Goal: Task Accomplishment & Management: Manage account settings

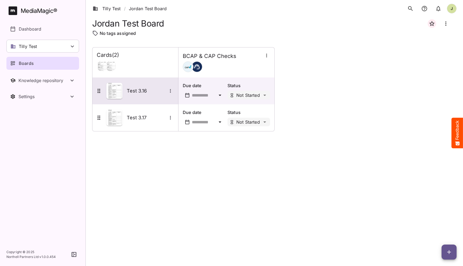
click at [142, 97] on div "Test 3.16" at bounding box center [135, 91] width 78 height 16
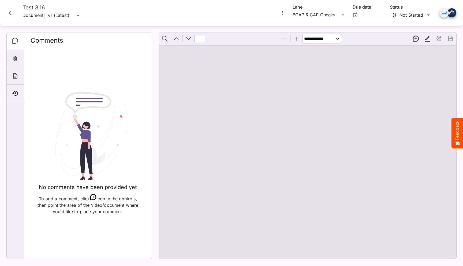
type input "*"
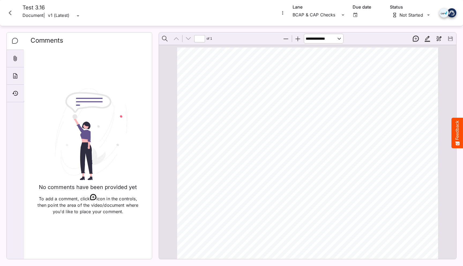
click at [243, 96] on span "BCAP 3.16" at bounding box center [246, 93] width 25 height 5
click at [10, 12] on icon "Close card" at bounding box center [10, 13] width 10 height 10
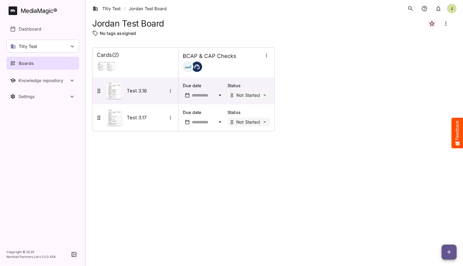
click at [162, 162] on div "Cards ( 2 ) BCAP & CAP Checks Test 3.16 Due date Status Not Started Test 3.17 D…" at bounding box center [274, 152] width 364 height 210
click at [150, 163] on div "Cards ( 2 ) BCAP & CAP Checks Test 3.16 Due date Status Not Started Test 3.17 D…" at bounding box center [274, 152] width 364 height 210
click at [54, 48] on div "Tilly Test" at bounding box center [42, 46] width 73 height 13
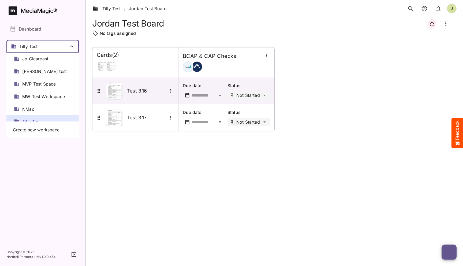
click at [54, 48] on div at bounding box center [231, 133] width 463 height 266
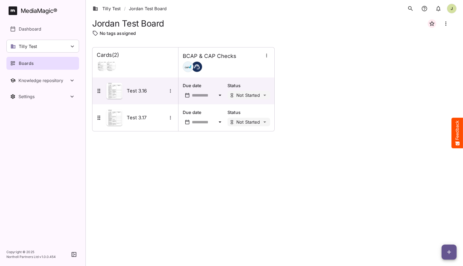
click at [128, 142] on div "Cards ( 2 ) BCAP & CAP Checks Test 3.16 Due date Status Not Started Test 3.17 D…" at bounding box center [274, 152] width 364 height 210
click at [112, 7] on link "Tilly Test" at bounding box center [107, 8] width 28 height 6
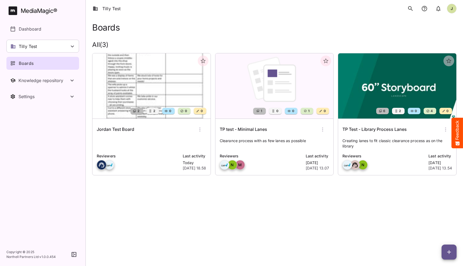
click at [126, 130] on h6 "Jordan Test Board" at bounding box center [115, 129] width 37 height 7
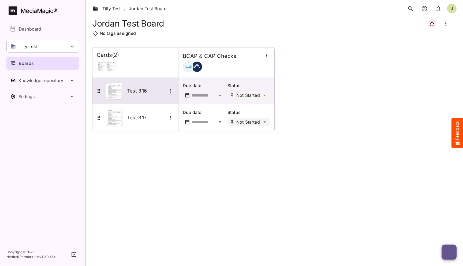
click at [150, 97] on div "Test 3.16" at bounding box center [135, 91] width 78 height 16
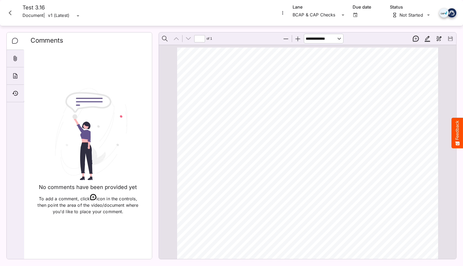
click at [98, 116] on img at bounding box center [88, 134] width 82 height 93
click at [20, 91] on div "Timeline" at bounding box center [15, 93] width 17 height 17
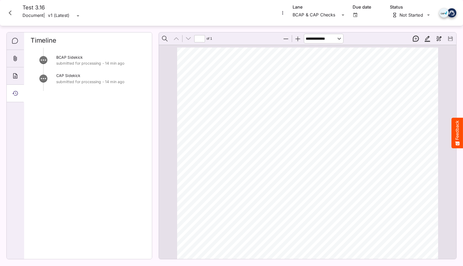
click at [57, 118] on div "BCAP Sidekick submitted for processing - 14 min ago CAP Sidekick submitted for …" at bounding box center [88, 151] width 115 height 207
click at [10, 14] on icon "Close card" at bounding box center [10, 12] width 3 height 5
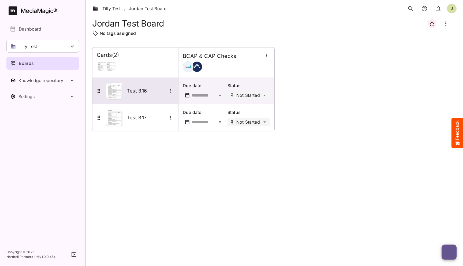
click at [138, 85] on div "Test 3.16" at bounding box center [135, 91] width 78 height 16
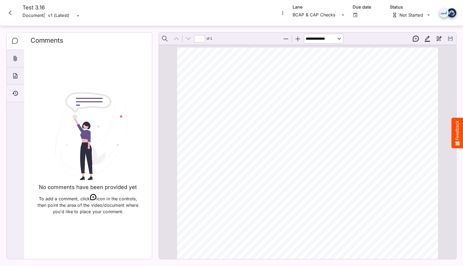
click at [18, 93] on icon "Timeline" at bounding box center [15, 93] width 6 height 5
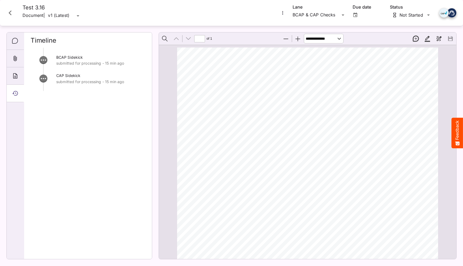
click at [117, 120] on div "BCAP Sidekick submitted for processing - 15 min ago CAP Sidekick submitted for …" at bounding box center [88, 151] width 115 height 207
click at [14, 15] on icon "Close card" at bounding box center [10, 13] width 10 height 10
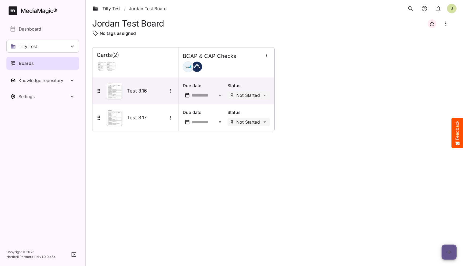
click at [290, 209] on div "Cards ( 2 ) BCAP & CAP Checks Test 3.16 Due date Status Not Started Test 3.17 D…" at bounding box center [274, 152] width 364 height 210
click at [447, 254] on icon "button" at bounding box center [449, 252] width 6 height 6
click at [219, 194] on div at bounding box center [231, 133] width 463 height 266
click at [151, 98] on div "Test 3.16" at bounding box center [135, 91] width 78 height 16
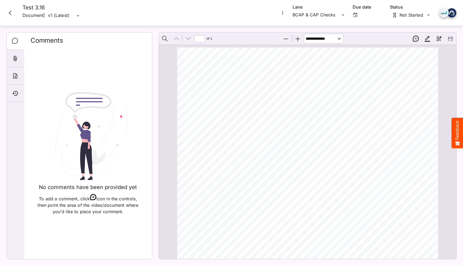
click at [14, 14] on icon "Close card" at bounding box center [10, 13] width 10 height 10
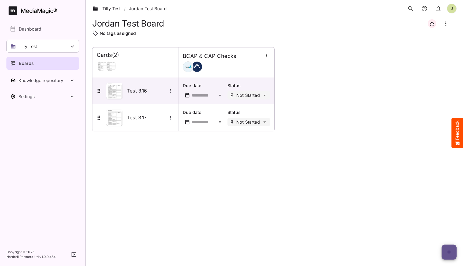
click at [358, 77] on div "Cards ( 2 ) BCAP & CAP Checks Test 3.16 Due date Status Not Started Test 3.17 D…" at bounding box center [274, 89] width 364 height 84
click at [112, 3] on ol "Tilly Test / Jordan Test Board" at bounding box center [131, 8] width 78 height 15
click at [112, 7] on link "Tilly Test" at bounding box center [107, 8] width 28 height 6
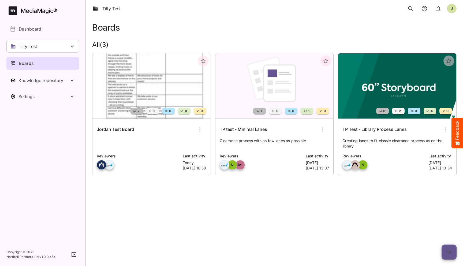
click at [201, 127] on icon "button" at bounding box center [200, 129] width 6 height 6
click at [208, 175] on p "Delete board" at bounding box center [218, 174] width 36 height 6
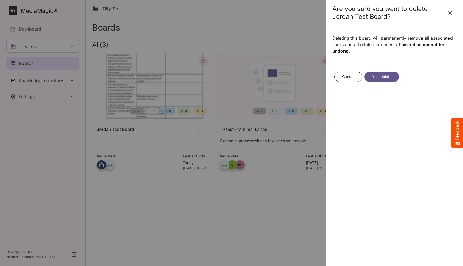
click at [379, 77] on span "Yes, delete" at bounding box center [382, 76] width 20 height 7
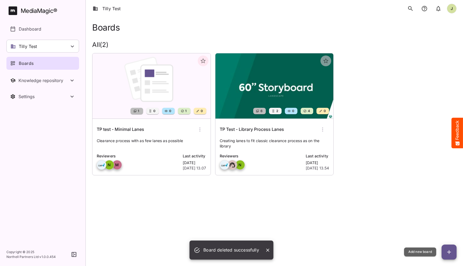
click at [449, 252] on icon "button" at bounding box center [449, 252] width 4 height 4
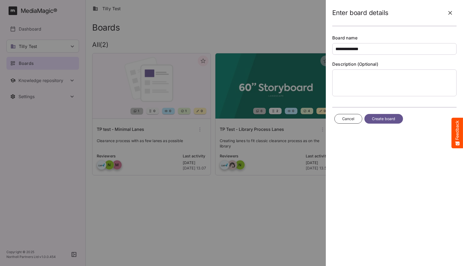
type input "**********"
click at [387, 113] on div "Cancel Create board" at bounding box center [394, 119] width 124 height 14
click at [385, 118] on span "Create board" at bounding box center [384, 118] width 24 height 7
click at [378, 120] on span "Create board" at bounding box center [384, 118] width 24 height 7
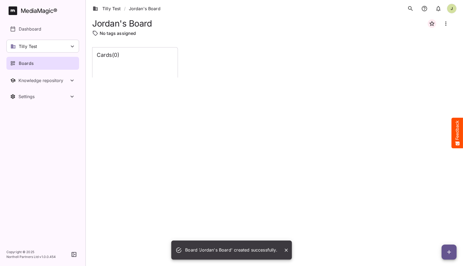
click at [450, 252] on icon "button" at bounding box center [449, 252] width 6 height 6
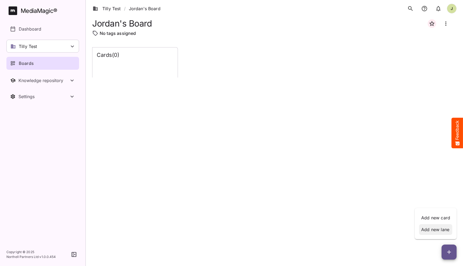
click at [440, 230] on p "Add new lane" at bounding box center [435, 229] width 29 height 6
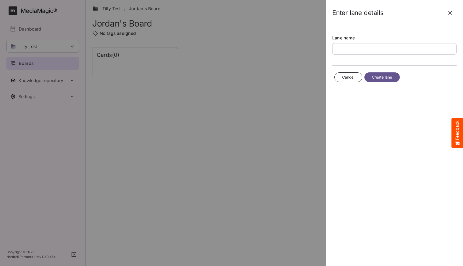
click at [364, 51] on input "text" at bounding box center [394, 49] width 124 height 12
type input "**********"
click at [387, 76] on span "Create lane" at bounding box center [382, 77] width 20 height 7
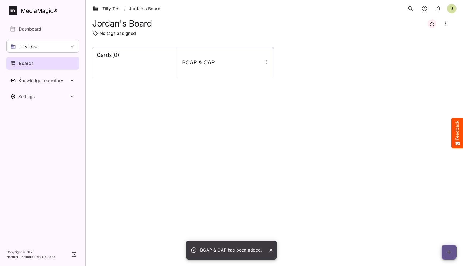
click at [223, 106] on div "Cards ( 0 ) BCAP & CAP" at bounding box center [274, 152] width 364 height 210
click at [265, 64] on icon "button" at bounding box center [265, 61] width 5 height 5
click at [279, 96] on p "Manage sidekicks" at bounding box center [287, 98] width 37 height 6
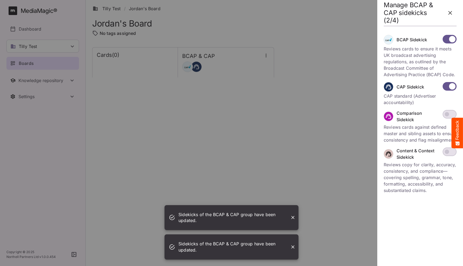
click at [450, 12] on icon "button" at bounding box center [450, 13] width 6 height 6
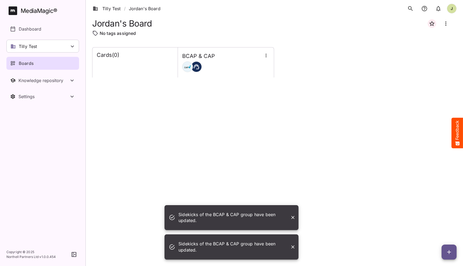
click at [359, 185] on div "Cards ( 0 ) BCAP & CAP" at bounding box center [274, 152] width 364 height 210
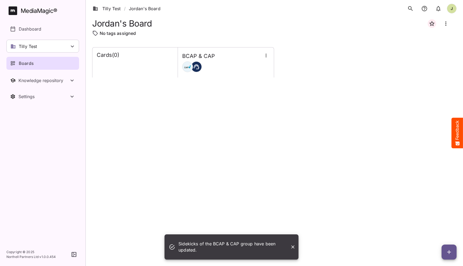
click at [452, 253] on span "button" at bounding box center [448, 252] width 15 height 6
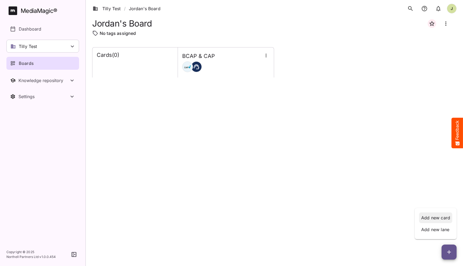
click at [436, 216] on p "Add new card" at bounding box center [435, 217] width 29 height 6
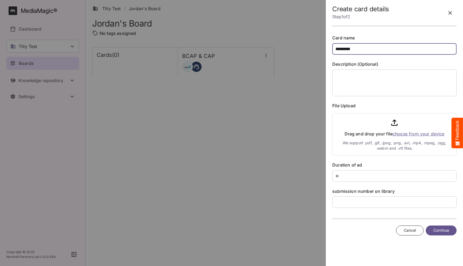
type input "*********"
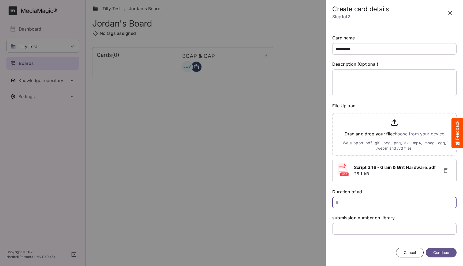
click at [343, 204] on input "text" at bounding box center [394, 203] width 124 height 12
type input "**"
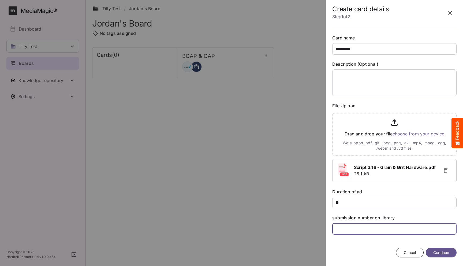
click at [340, 230] on input "text" at bounding box center [394, 229] width 124 height 12
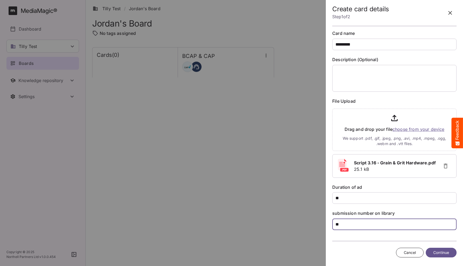
type input "**"
click at [440, 253] on span "Continue" at bounding box center [441, 252] width 16 height 7
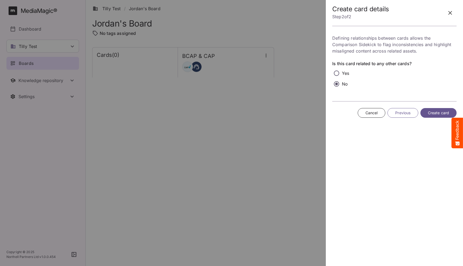
scroll to position [0, 0]
click at [436, 113] on span "Create card" at bounding box center [438, 113] width 21 height 7
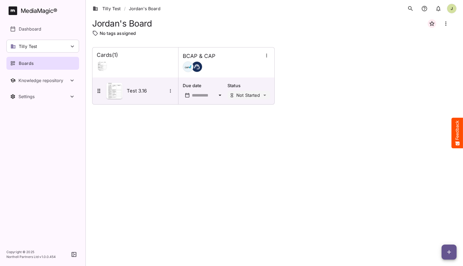
click at [132, 123] on div "Cards ( 1 ) BCAP & CAP Test 3.16 Due date Status Not Started" at bounding box center [274, 152] width 364 height 210
click at [137, 91] on h5 "Test 3.16" at bounding box center [147, 91] width 40 height 6
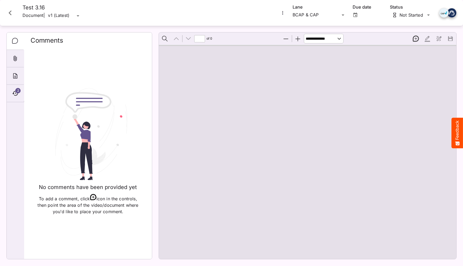
type input "*"
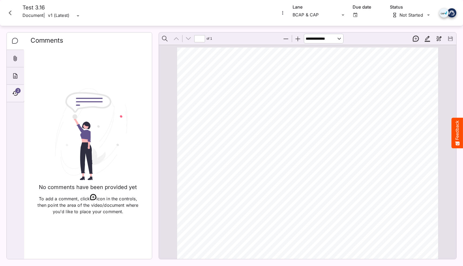
click at [17, 89] on span "2" at bounding box center [17, 90] width 5 height 5
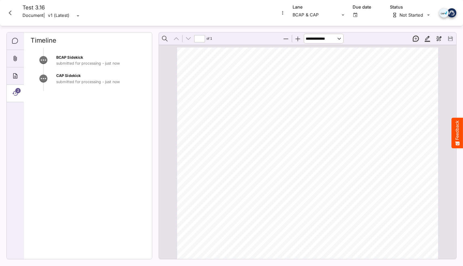
click at [97, 108] on div "BCAP Sidekick submitted for processing - just now CAP Sidekick submitted for pr…" at bounding box center [88, 151] width 115 height 207
click at [10, 12] on icon "Close card" at bounding box center [10, 13] width 10 height 10
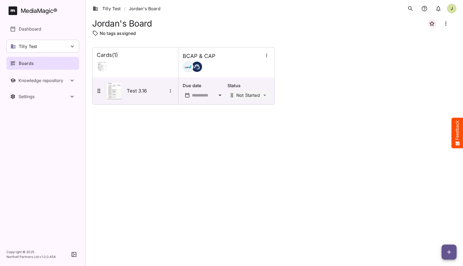
click at [126, 169] on div "Cards ( 1 ) BCAP & CAP Test 3.16 Due date Status Not Started" at bounding box center [274, 152] width 364 height 210
click at [187, 141] on div "Cards ( 1 ) BCAP & CAP Test 3.16 Due date Status Not Started" at bounding box center [274, 152] width 364 height 210
click at [187, 153] on div "Cards ( 1 ) BCAP & CAP Test 3.16 Due date Status Not Started" at bounding box center [274, 152] width 364 height 210
click at [145, 93] on h5 "Test 3.16" at bounding box center [147, 91] width 40 height 6
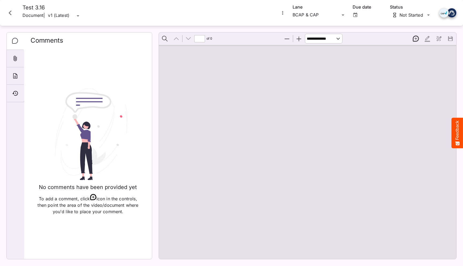
type input "*"
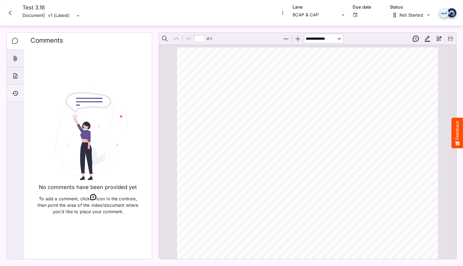
click at [18, 96] on div "Timeline" at bounding box center [15, 93] width 17 height 17
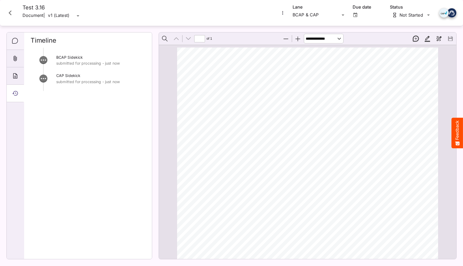
click at [14, 37] on div "Comments" at bounding box center [15, 40] width 17 height 17
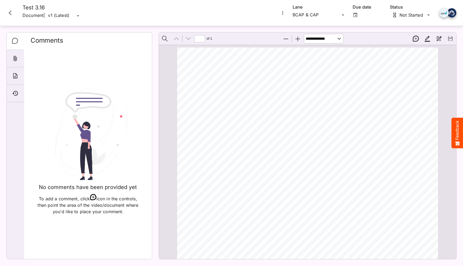
click at [13, 10] on icon "Close card" at bounding box center [10, 13] width 10 height 10
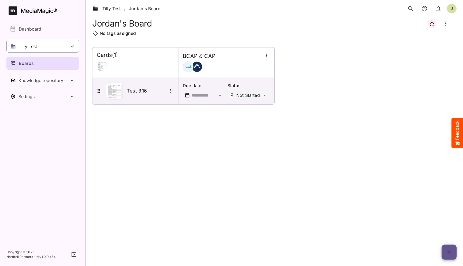
click at [73, 47] on icon at bounding box center [72, 46] width 6 height 6
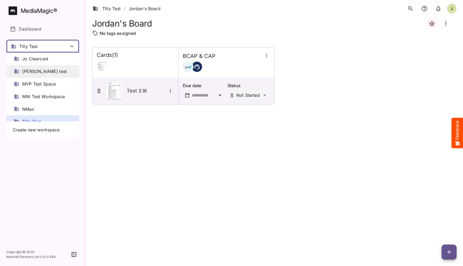
click at [41, 73] on span "[PERSON_NAME] test" at bounding box center [44, 71] width 44 height 6
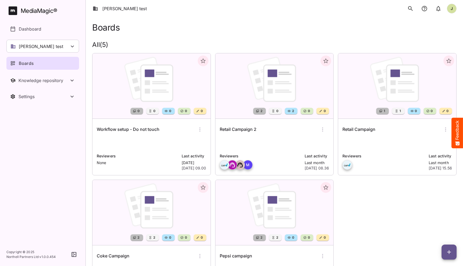
click at [370, 136] on div "Retail Campaign" at bounding box center [397, 129] width 110 height 13
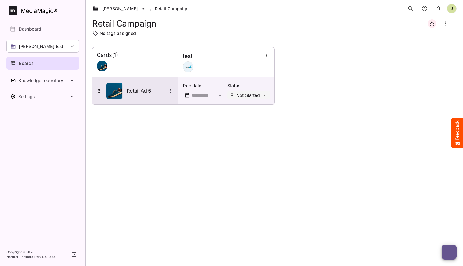
click at [140, 93] on h5 "Retail Ad 5" at bounding box center [147, 91] width 40 height 6
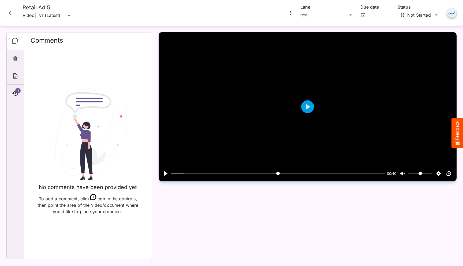
click at [12, 13] on icon "Close card" at bounding box center [10, 13] width 10 height 10
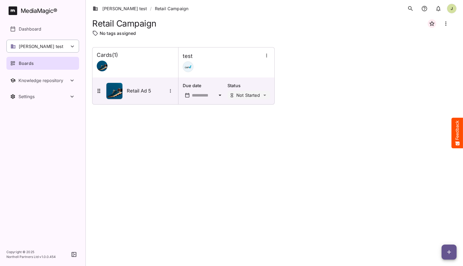
click at [35, 46] on p "[PERSON_NAME] test" at bounding box center [41, 46] width 44 height 6
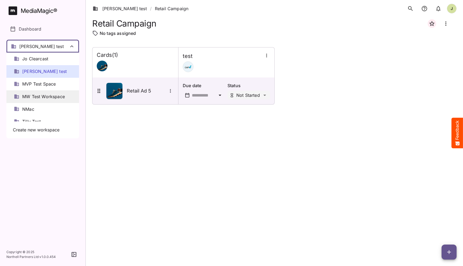
scroll to position [7, 0]
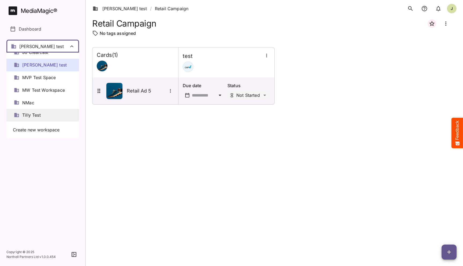
click at [43, 116] on div "Tilly Test" at bounding box center [42, 115] width 73 height 13
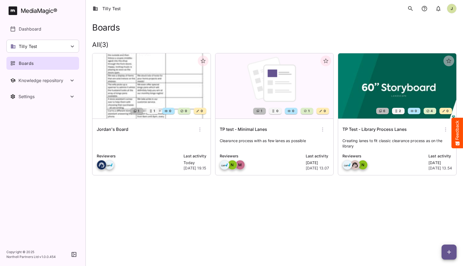
click at [148, 128] on div "Jordan's Board" at bounding box center [152, 129] width 110 height 13
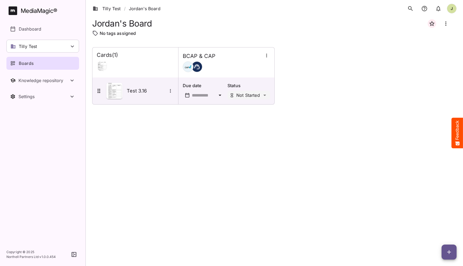
click at [397, 86] on div "Cards ( 1 ) BCAP & CAP Test 3.16 Due date Status Not Started" at bounding box center [274, 75] width 364 height 57
click at [392, 67] on div "Cards ( 1 ) BCAP & CAP Test 3.16 Due date Status Not Started" at bounding box center [274, 75] width 364 height 57
click at [133, 95] on div "Test 3.16" at bounding box center [135, 91] width 78 height 16
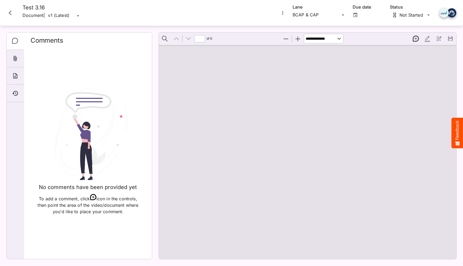
type input "*"
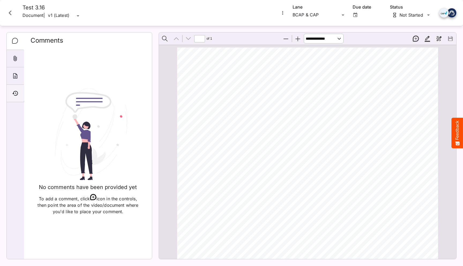
click at [12, 92] on icon "Timeline" at bounding box center [15, 93] width 6 height 6
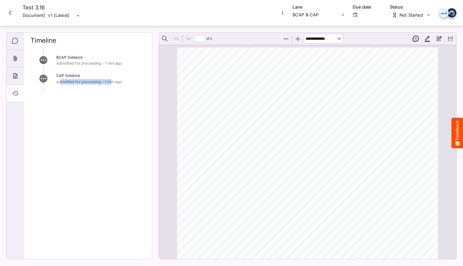
drag, startPoint x: 112, startPoint y: 84, endPoint x: 61, endPoint y: 84, distance: 50.6
click at [61, 84] on p "submitted for processing - 1 min ago" at bounding box center [100, 81] width 89 height 5
click at [10, 10] on icon "Close card" at bounding box center [10, 13] width 10 height 10
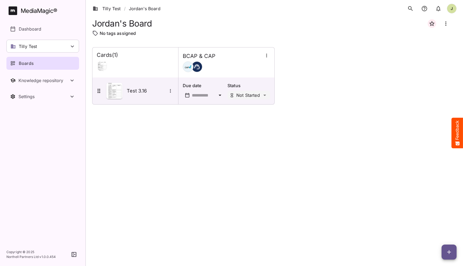
click at [144, 157] on div "Cards ( 1 ) BCAP & CAP Test 3.16 Due date Status Not Started" at bounding box center [274, 152] width 364 height 210
click at [447, 248] on button "button" at bounding box center [448, 251] width 15 height 15
click at [440, 217] on p "Add new card" at bounding box center [435, 217] width 29 height 6
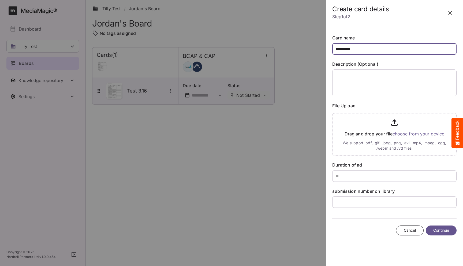
type input "*********"
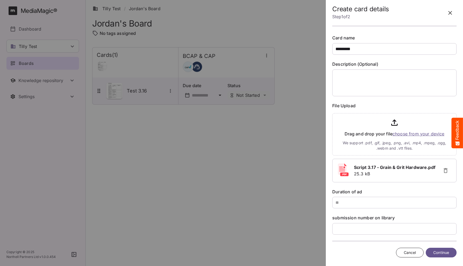
click at [347, 211] on div "Card name ********* Description (Optional) File Upload Drag and drop your file …" at bounding box center [394, 135] width 124 height 200
click at [356, 202] on input "text" at bounding box center [394, 203] width 124 height 12
type input "**"
click at [351, 228] on input "text" at bounding box center [394, 229] width 124 height 12
type input "**"
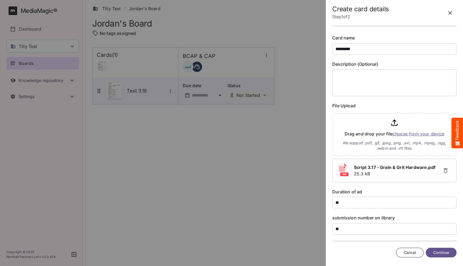
click at [438, 251] on span "Continue" at bounding box center [441, 252] width 16 height 7
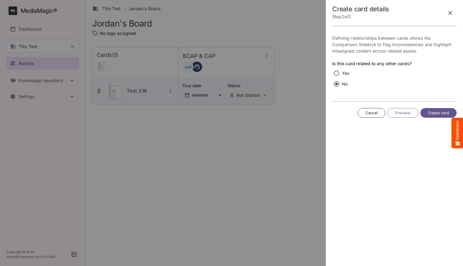
click at [439, 116] on button "Create card" at bounding box center [438, 113] width 36 height 10
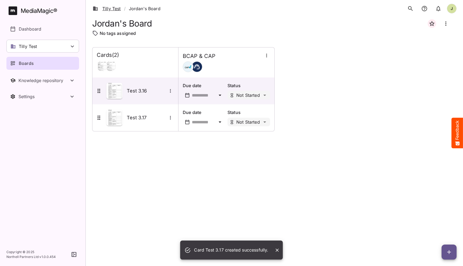
click at [120, 9] on link "Tilly Test" at bounding box center [107, 8] width 28 height 6
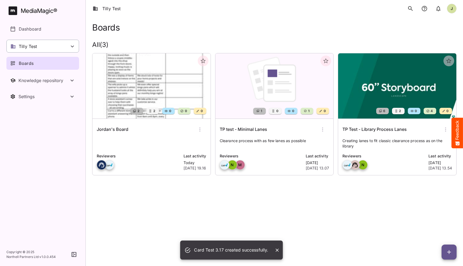
click at [49, 44] on div "Tilly Test" at bounding box center [42, 46] width 73 height 13
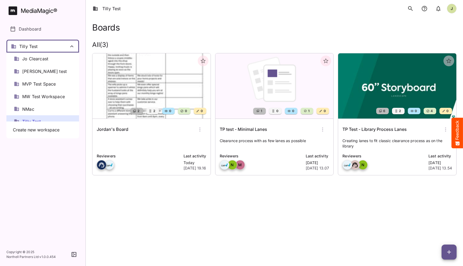
click at [36, 116] on div "Tilly Test" at bounding box center [42, 121] width 73 height 13
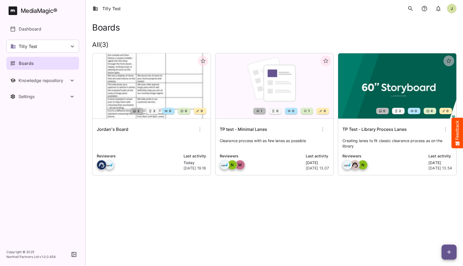
click at [392, 139] on p "Creating lanes to fit classic clearance process as on the library" at bounding box center [397, 143] width 110 height 11
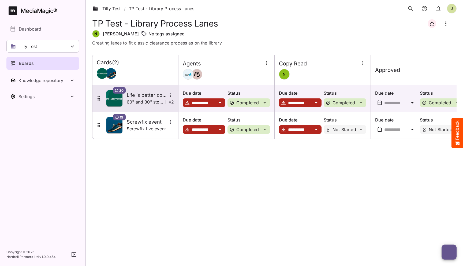
click at [141, 92] on h5 "Life is better connected - storyboard" at bounding box center [147, 95] width 40 height 6
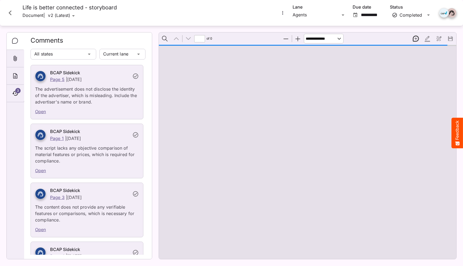
type input "*"
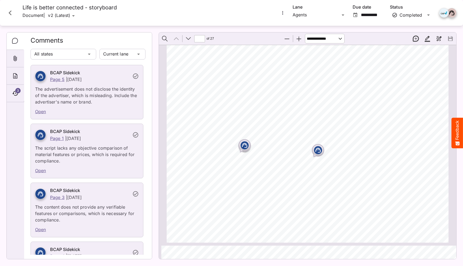
click at [102, 108] on div "Open" at bounding box center [87, 112] width 112 height 14
click at [14, 88] on div "3" at bounding box center [15, 93] width 17 height 17
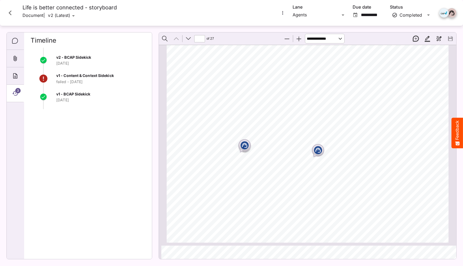
click at [78, 128] on div "v2 - BCAP Sidekick Tue, 9 Sept v1 - Content & Context Sidekick failed - Fri, 5 …" at bounding box center [88, 151] width 115 height 207
click at [16, 42] on icon "Comments" at bounding box center [15, 41] width 6 height 6
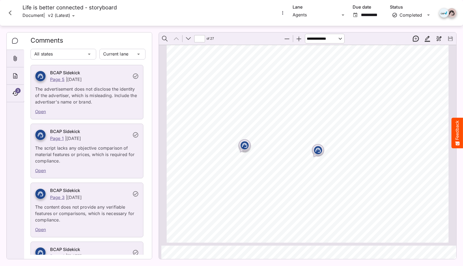
click at [113, 152] on p "The script lacks any objective comparison of material features or prices, which…" at bounding box center [87, 152] width 104 height 22
click at [99, 108] on div "Open" at bounding box center [87, 112] width 112 height 14
click at [10, 14] on icon "Close card" at bounding box center [10, 12] width 3 height 5
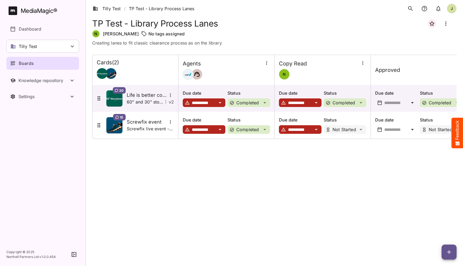
click at [163, 161] on div "**********" at bounding box center [274, 156] width 364 height 202
click at [140, 167] on div "**********" at bounding box center [274, 156] width 364 height 202
click at [61, 47] on div "Tilly Test" at bounding box center [42, 46] width 73 height 13
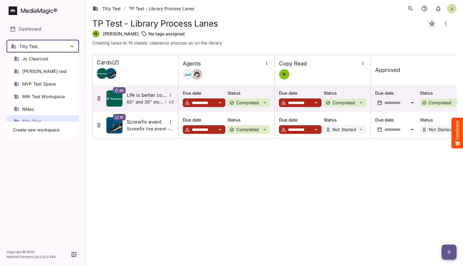
click at [61, 47] on div at bounding box center [231, 133] width 463 height 266
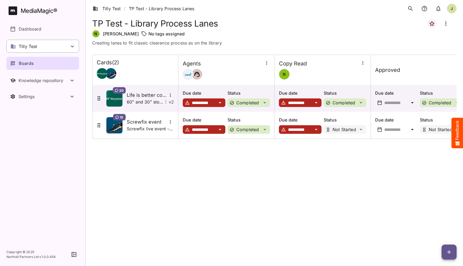
click at [61, 47] on div "Tilly Test" at bounding box center [42, 46] width 73 height 13
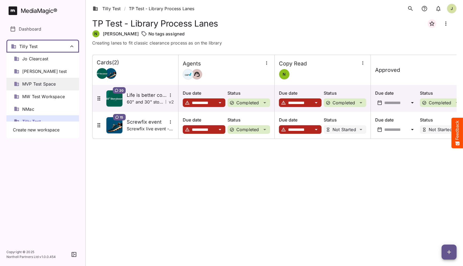
scroll to position [7, 0]
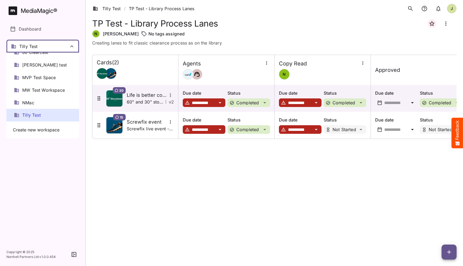
click at [131, 166] on div at bounding box center [231, 133] width 463 height 266
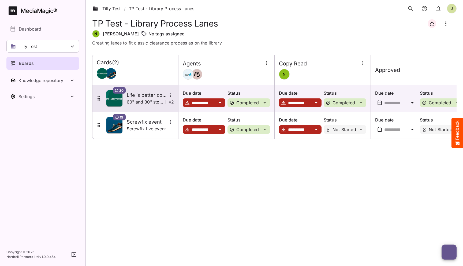
click at [134, 102] on p "60" and 30" storyboard (full and cutdown, respectively)" at bounding box center [145, 102] width 36 height 6
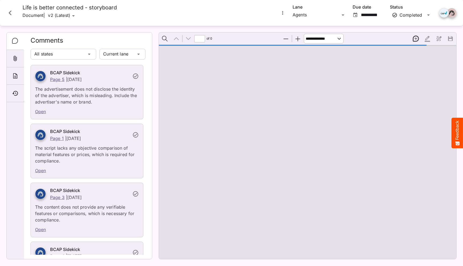
type input "*"
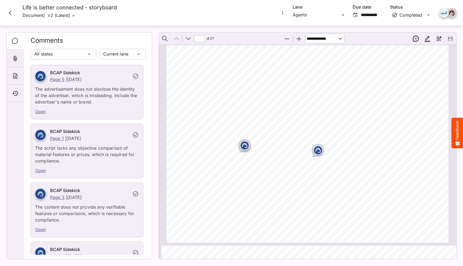
click at [10, 18] on button "Close card" at bounding box center [10, 13] width 16 height 16
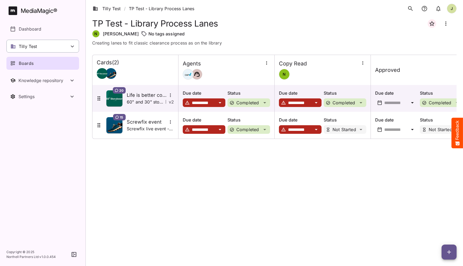
click at [44, 51] on div "Tilly Test" at bounding box center [42, 46] width 73 height 13
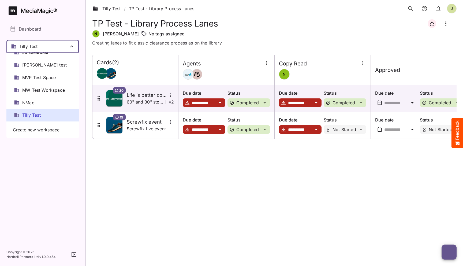
click at [135, 161] on div at bounding box center [231, 133] width 463 height 266
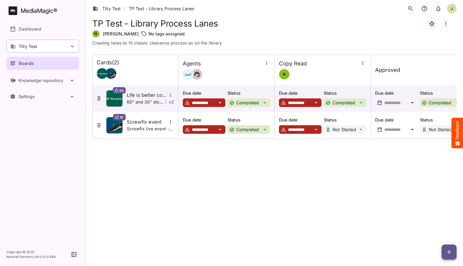
click at [57, 45] on div "Tilly Test" at bounding box center [42, 46] width 73 height 13
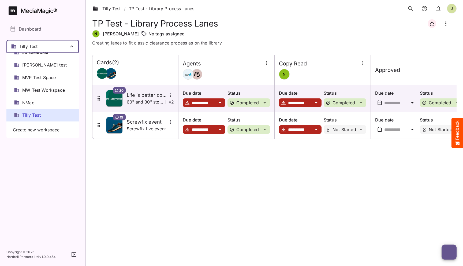
click at [148, 4] on ol "Tilly Test / TP Test - Library Process Lanes" at bounding box center [144, 8] width 105 height 15
click at [113, 9] on link "Tilly Test" at bounding box center [107, 8] width 28 height 6
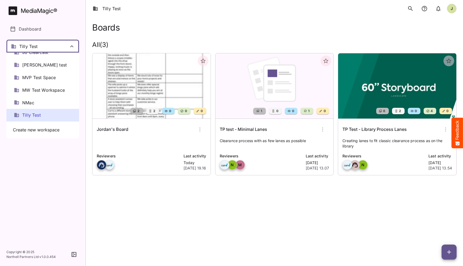
click at [136, 136] on div at bounding box center [231, 133] width 463 height 266
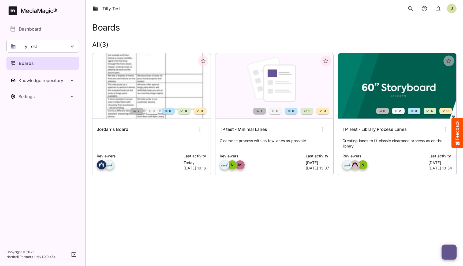
click at [121, 134] on div "Jordan's Board" at bounding box center [152, 129] width 110 height 13
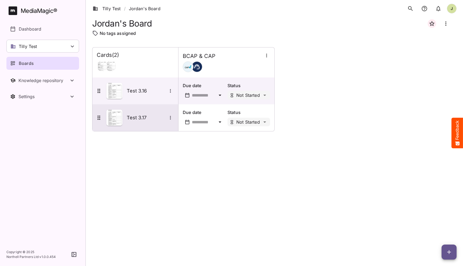
click at [138, 115] on h5 "Test 3.17" at bounding box center [147, 117] width 40 height 6
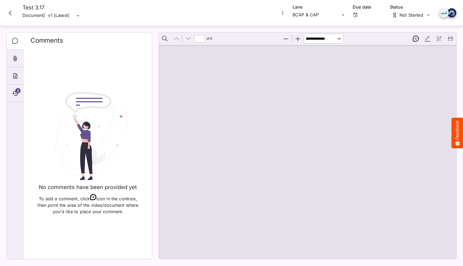
type input "*"
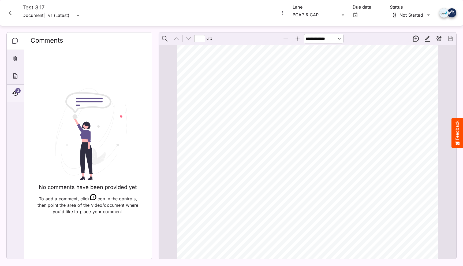
click at [15, 92] on icon "Timeline" at bounding box center [15, 93] width 6 height 6
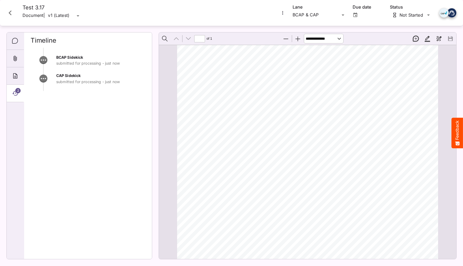
click at [108, 97] on div "BCAP Sidekick submitted for processing - just now CAP Sidekick submitted for pr…" at bounding box center [88, 151] width 115 height 207
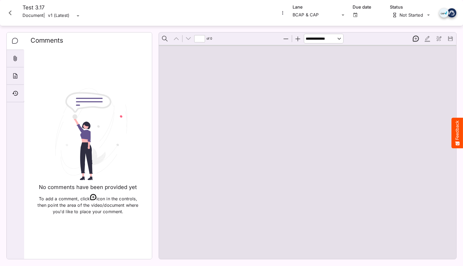
type input "*"
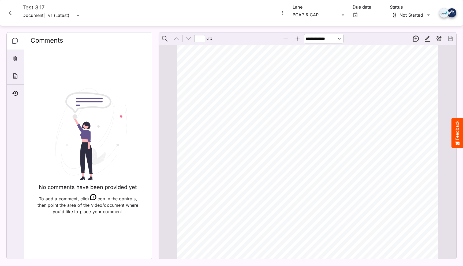
click at [10, 11] on icon "Close card" at bounding box center [10, 12] width 3 height 5
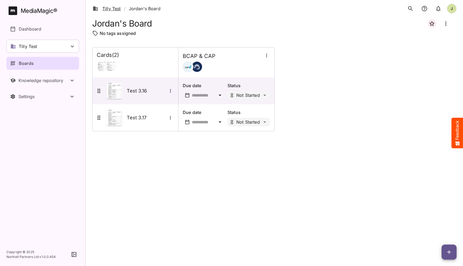
click at [112, 6] on link "Tilly Test" at bounding box center [107, 8] width 28 height 6
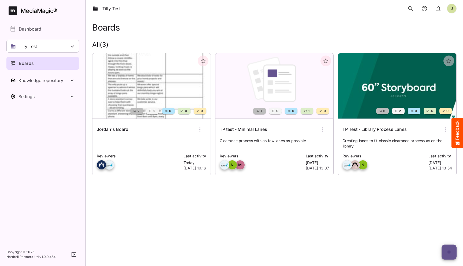
click at [383, 131] on h6 "TP Test - Library Process Lanes" at bounding box center [374, 129] width 64 height 7
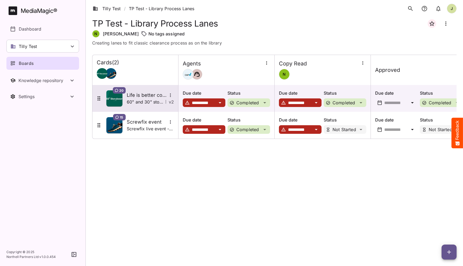
click at [143, 102] on p "60" and 30" storyboard (full and cutdown, respectively)" at bounding box center [145, 102] width 36 height 6
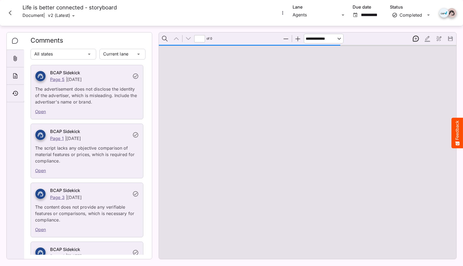
click at [112, 110] on div "Open" at bounding box center [87, 112] width 112 height 14
type input "*"
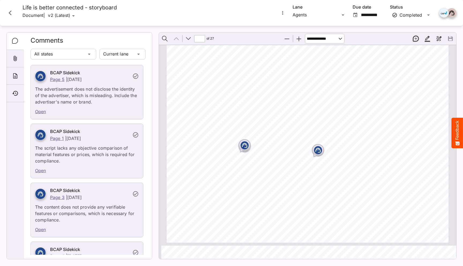
drag, startPoint x: 132, startPoint y: 109, endPoint x: 127, endPoint y: 109, distance: 4.6
click at [127, 109] on div "Open" at bounding box center [87, 112] width 112 height 14
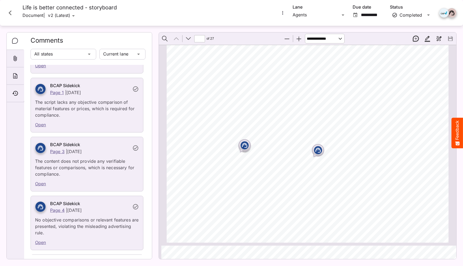
click at [120, 119] on div "Open" at bounding box center [87, 125] width 112 height 14
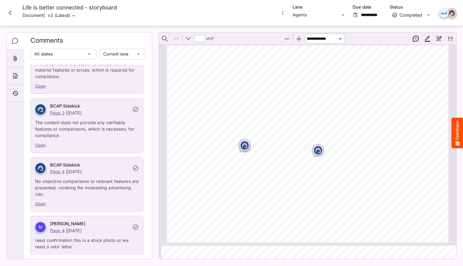
click at [119, 143] on div "Open" at bounding box center [87, 145] width 112 height 14
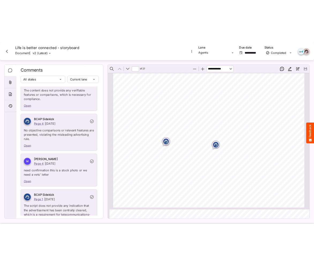
scroll to position [0, 0]
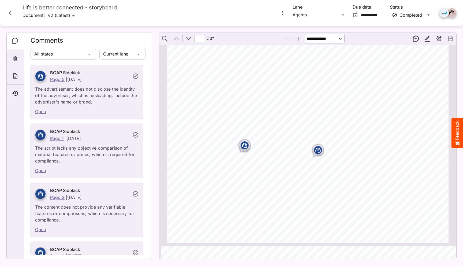
click at [228, 5] on div "Life is better connected - storyboard Document | v2 (Latest) v1 (Old)" at bounding box center [139, 12] width 274 height 17
click at [236, 13] on div "Life is better connected - storyboard Document | v2 (Latest) v1 (Old)" at bounding box center [139, 12] width 274 height 17
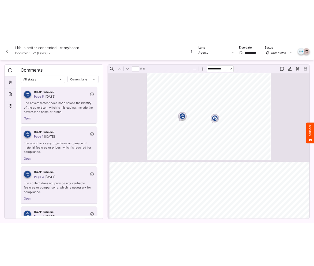
scroll to position [3, 3]
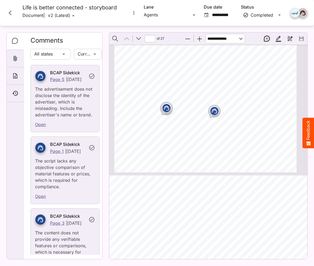
click at [253, 106] on div "Clearcast Brand Guidelines [DATE]" at bounding box center [207, 111] width 187 height 132
